Goal: Task Accomplishment & Management: Manage account settings

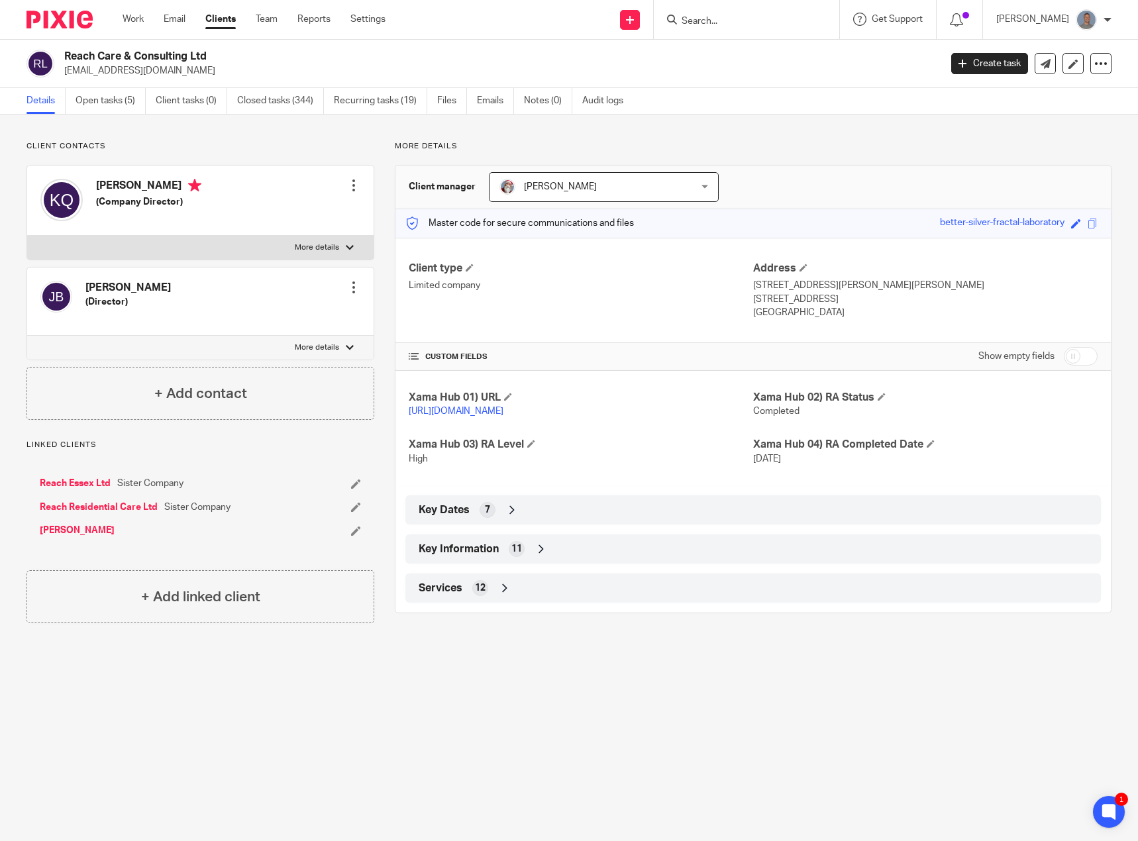
click at [715, 25] on input "Search" at bounding box center [739, 22] width 119 height 12
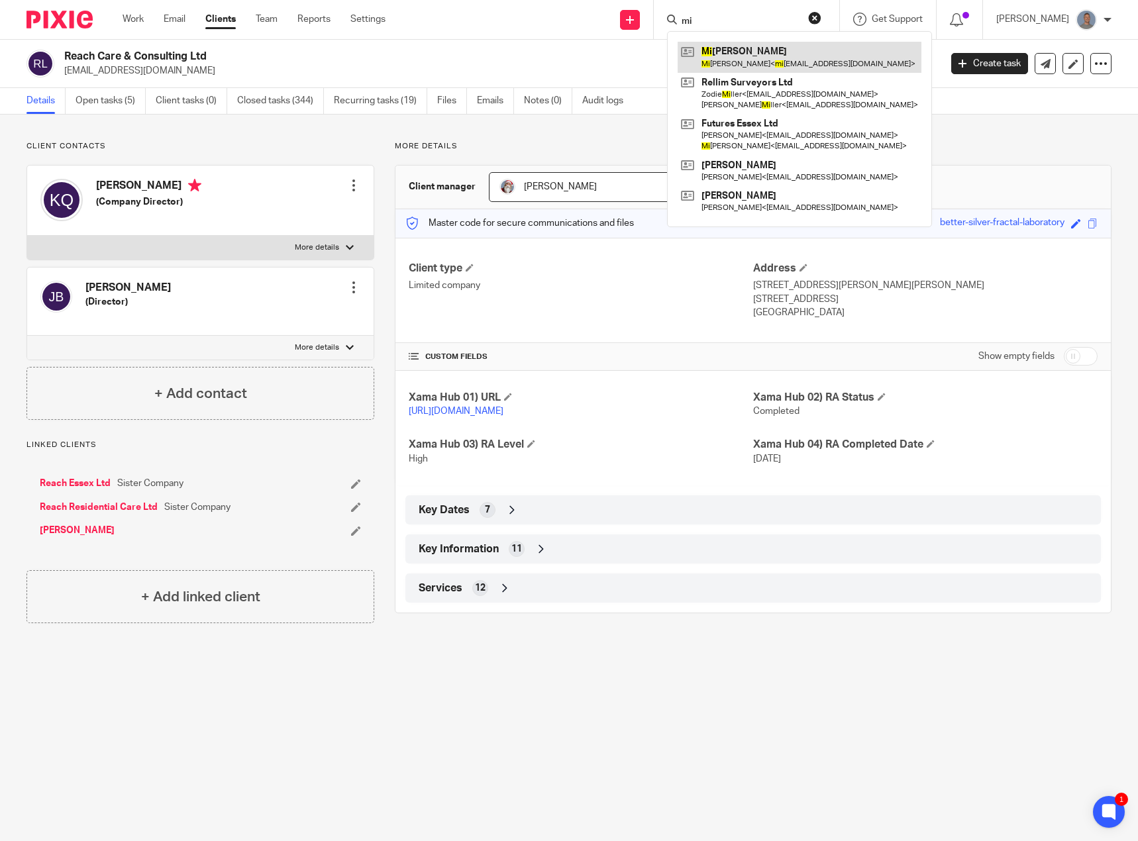
type input "mi"
click at [763, 65] on link at bounding box center [800, 57] width 244 height 30
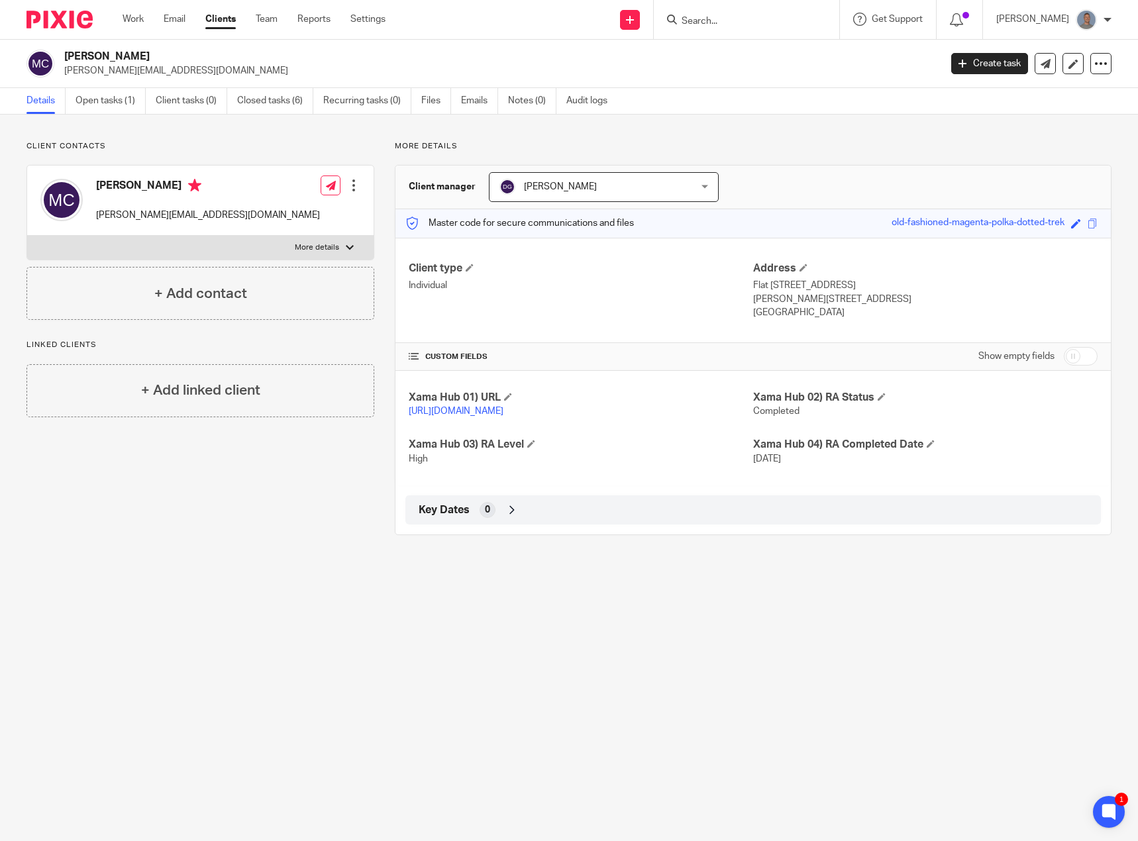
click at [706, 19] on input "Search" at bounding box center [739, 22] width 119 height 12
type input "fa"
click at [736, 48] on link at bounding box center [793, 57] width 231 height 30
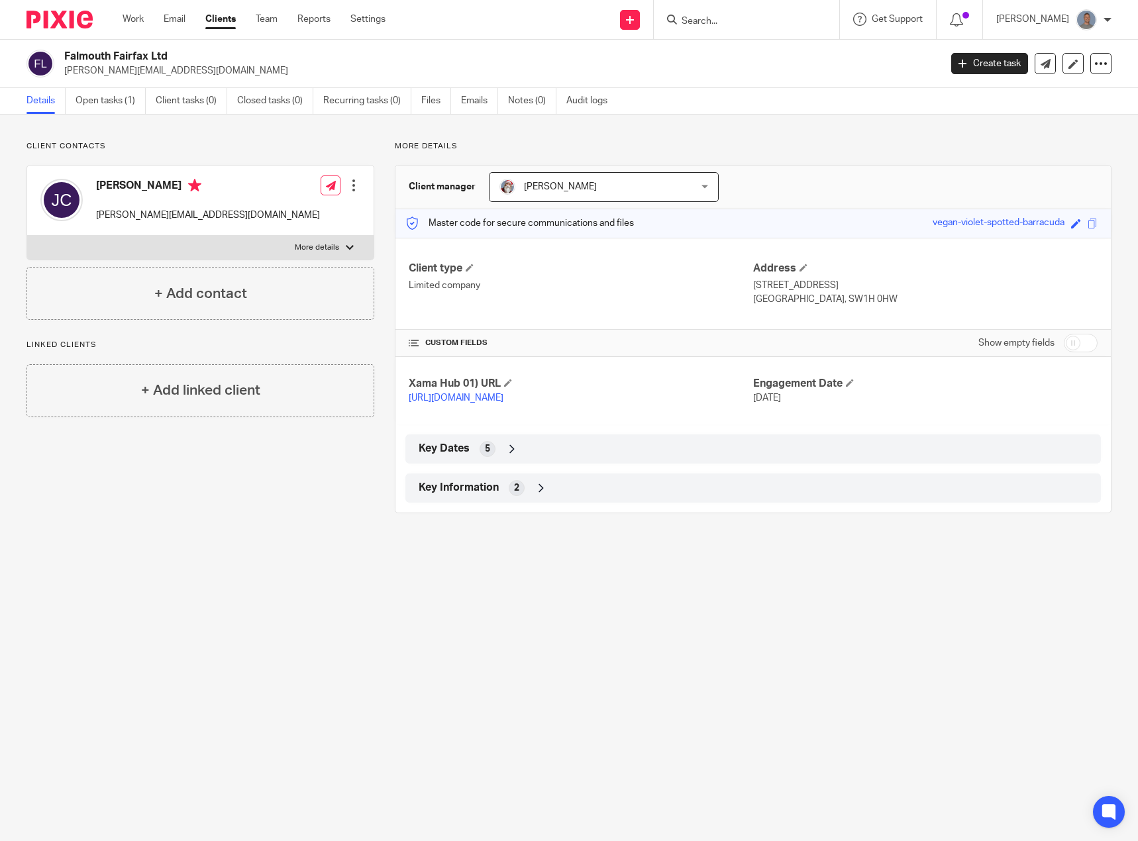
drag, startPoint x: 171, startPoint y: 54, endPoint x: 65, endPoint y: 52, distance: 106.0
click at [65, 52] on h2 "Falmouth Fairfax Ltd" at bounding box center [411, 57] width 694 height 14
copy h2 "Falmouth Fairfax Ltd"
click at [729, 24] on input "Search" at bounding box center [739, 22] width 119 height 12
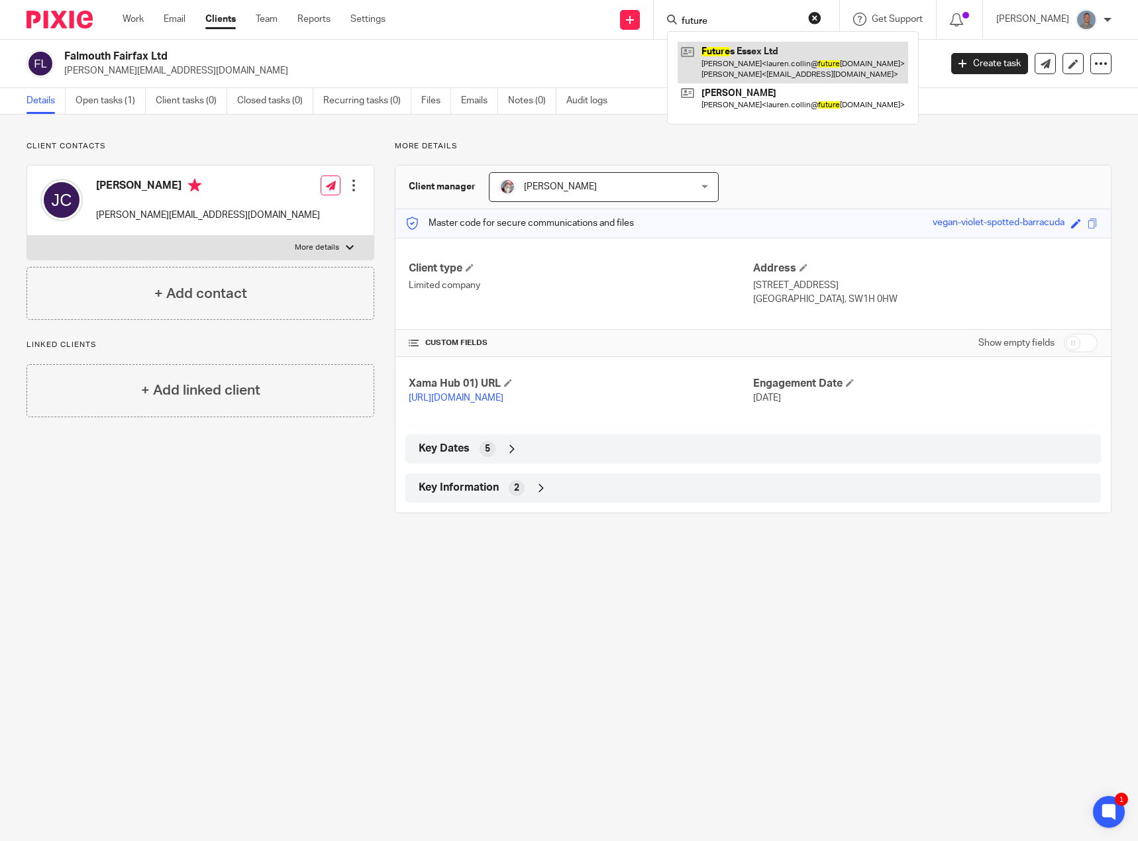
type input "future"
click at [750, 49] on link at bounding box center [793, 62] width 231 height 41
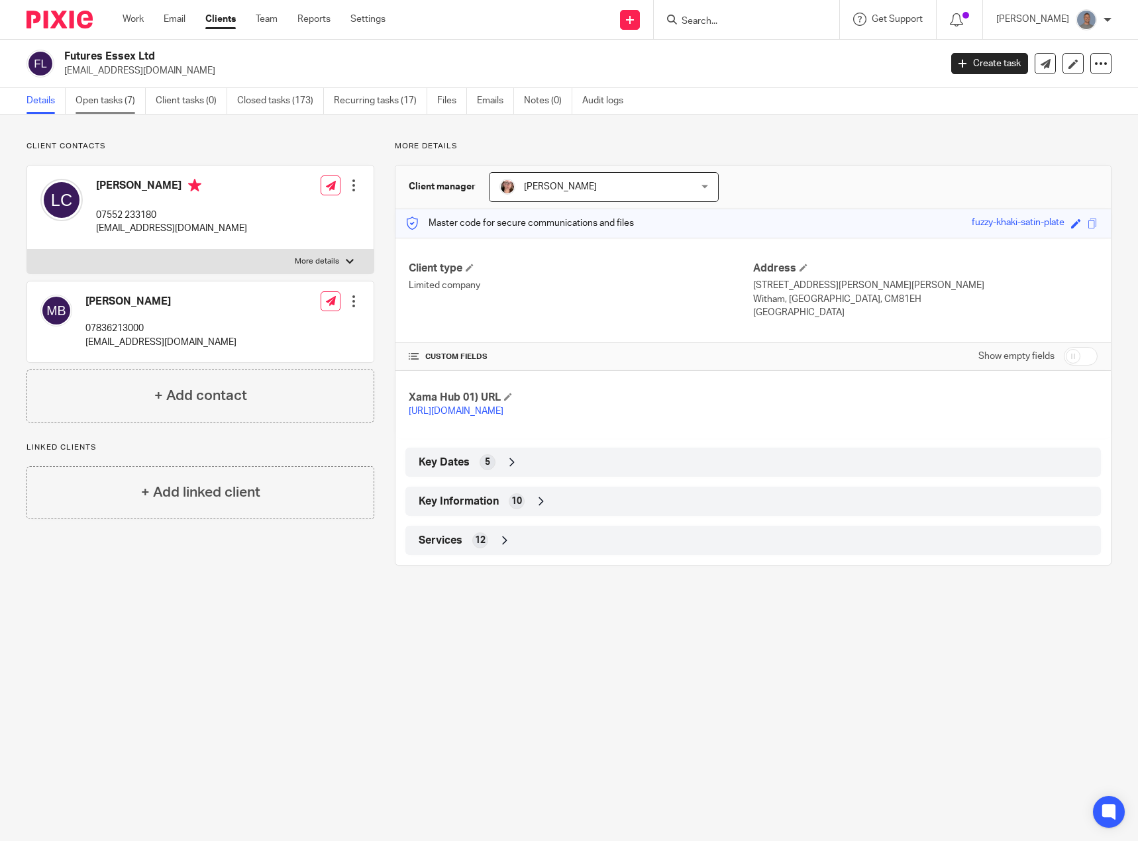
click at [112, 109] on link "Open tasks (7)" at bounding box center [111, 101] width 70 height 26
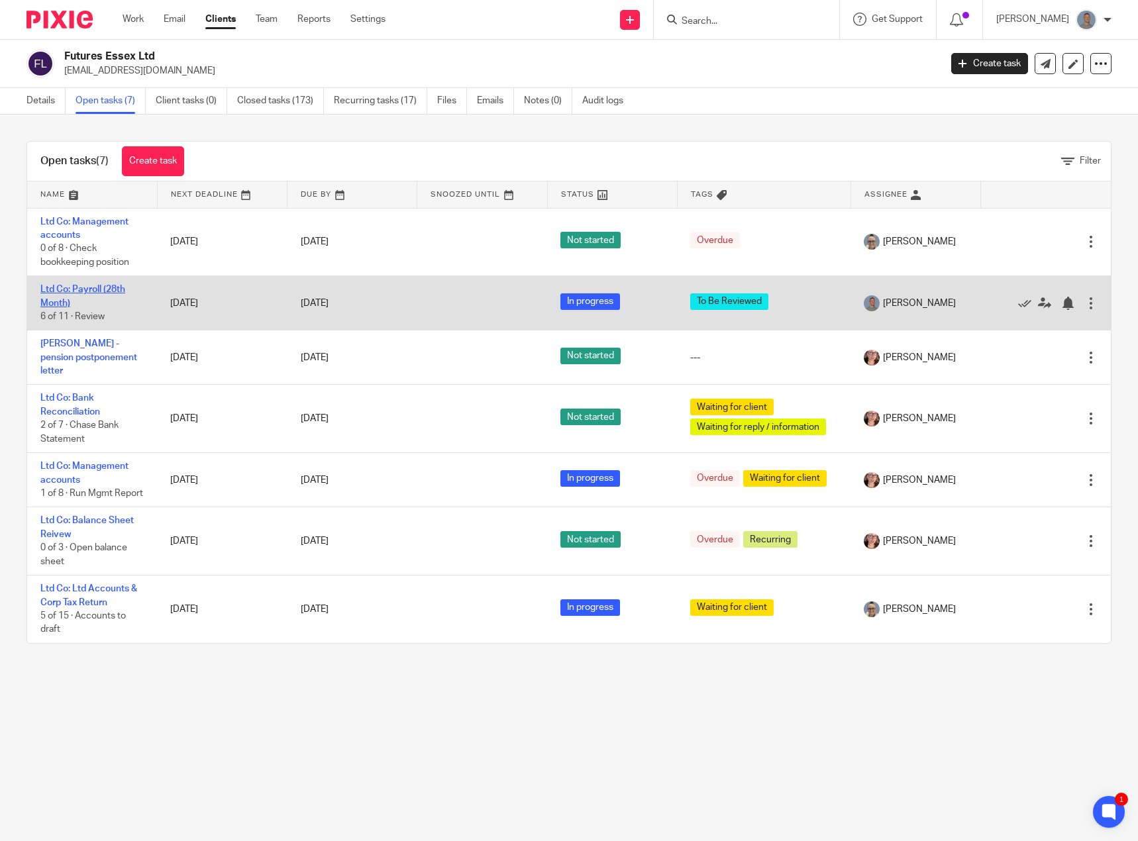
click at [93, 289] on link "Ltd Co: Payroll (28th Month)" at bounding box center [82, 296] width 85 height 23
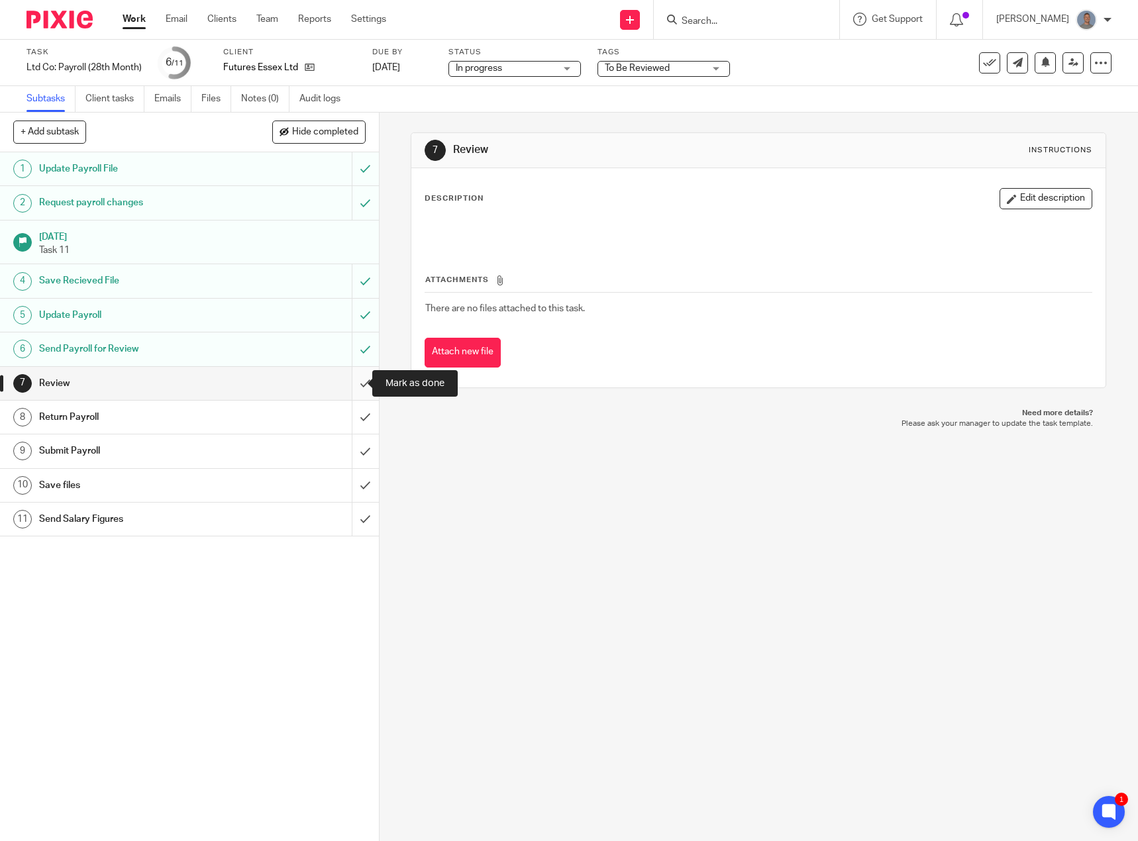
click at [345, 376] on input "submit" at bounding box center [189, 383] width 379 height 33
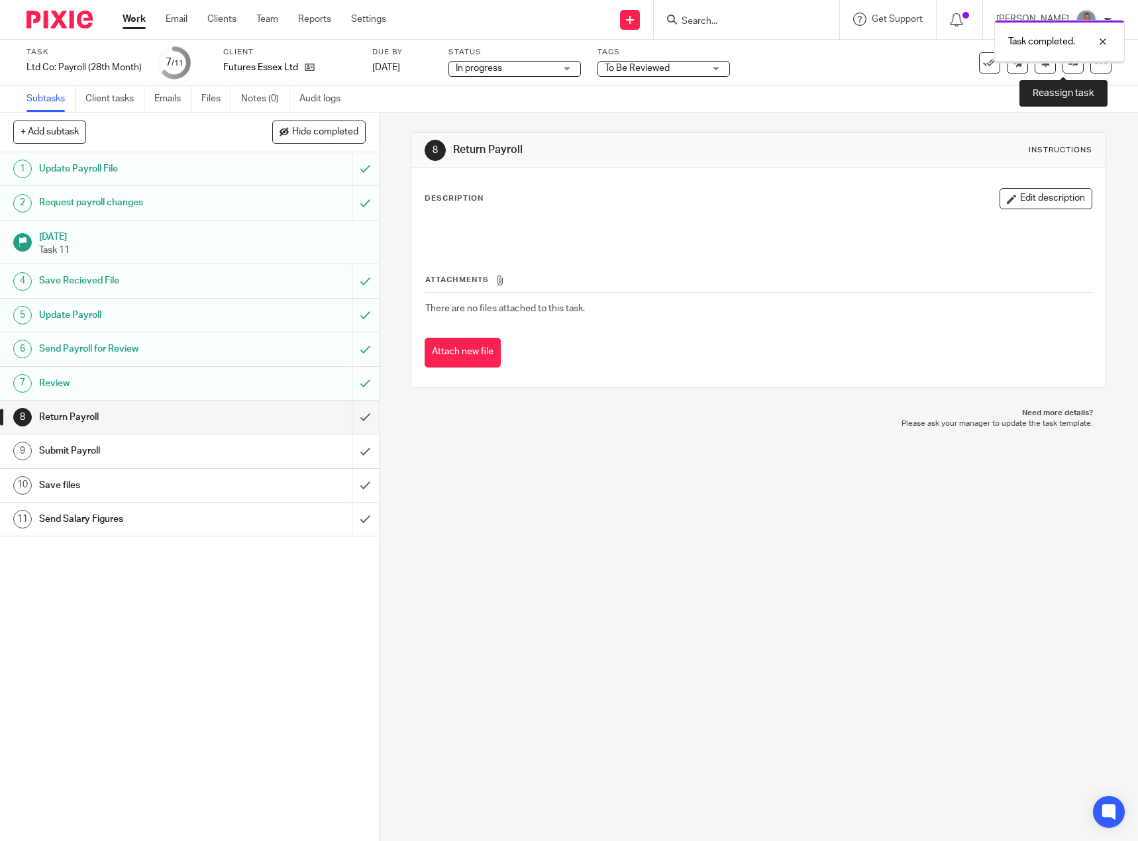
click at [1063, 70] on link at bounding box center [1073, 62] width 21 height 21
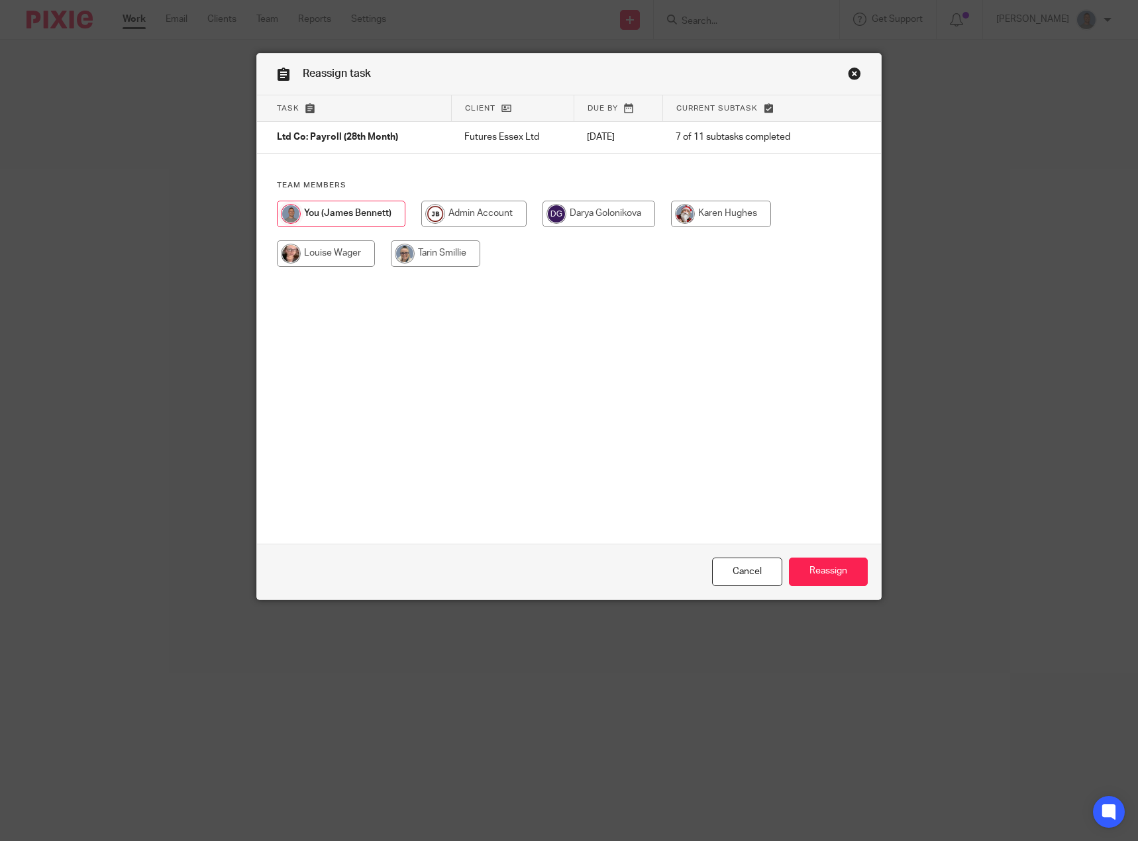
click at [357, 255] on input "radio" at bounding box center [326, 253] width 98 height 26
radio input "true"
click at [822, 571] on input "Reassign" at bounding box center [828, 572] width 79 height 28
